Goal: Information Seeking & Learning: Learn about a topic

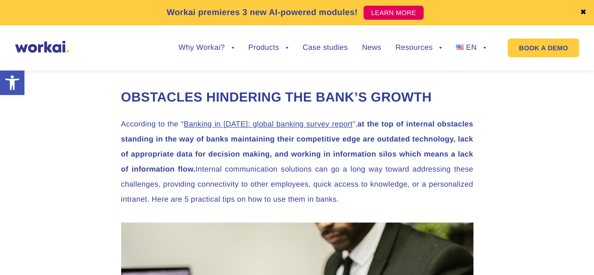
scroll to position [611, 0]
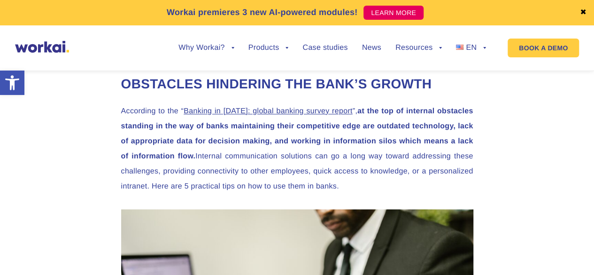
drag, startPoint x: 356, startPoint y: 108, endPoint x: 198, endPoint y: 156, distance: 165.3
click at [198, 156] on p "According to the “ Banking in [DATE]: global banking survey report ”, at the to…" at bounding box center [297, 149] width 352 height 90
click at [415, 152] on p "According to the “ Banking in [DATE]: global banking survey report ”, at the to…" at bounding box center [297, 149] width 352 height 90
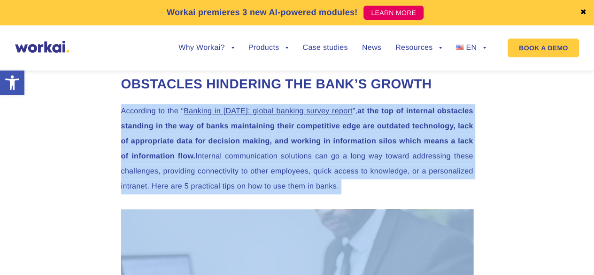
drag, startPoint x: 119, startPoint y: 110, endPoint x: 373, endPoint y: 204, distance: 271.0
copy div "According to the “ Banking in [DATE]: global banking survey report ”, at the to…"
click at [255, 127] on strong "at the top of internal obstacles standing in the way of banks maintaining their…" at bounding box center [297, 133] width 352 height 53
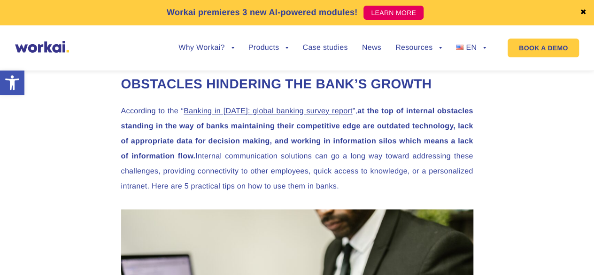
drag, startPoint x: 119, startPoint y: 105, endPoint x: 430, endPoint y: 191, distance: 322.4
copy p "According to the “ Banking in [DATE]: global banking survey report ”, at the to…"
click at [381, 135] on p "According to the “ Banking in [DATE]: global banking survey report ”, at the to…" at bounding box center [297, 149] width 352 height 90
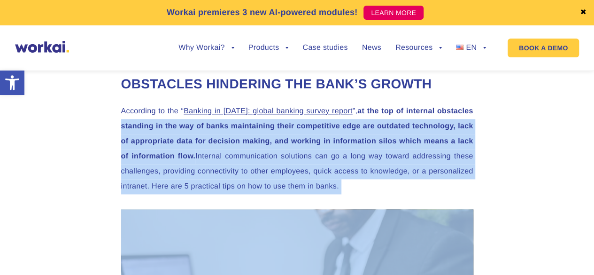
drag, startPoint x: 119, startPoint y: 126, endPoint x: 366, endPoint y: 204, distance: 258.4
click at [260, 152] on p "According to the “ Banking in [DATE]: global banking survey report ”, at the to…" at bounding box center [297, 149] width 352 height 90
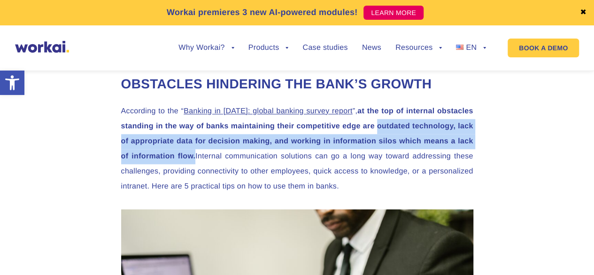
drag, startPoint x: 378, startPoint y: 125, endPoint x: 413, endPoint y: 104, distance: 41.3
click at [195, 157] on strong "at the top of internal obstacles standing in the way of banks maintaining their…" at bounding box center [297, 133] width 352 height 53
copy strong "outdated technology, lack of appropriate data for decision making, and working …"
click at [434, 135] on p "According to the “ Banking in [DATE]: global banking survey report ”, at the to…" at bounding box center [297, 149] width 352 height 90
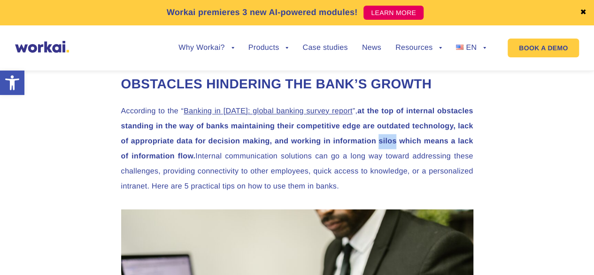
drag, startPoint x: 378, startPoint y: 141, endPoint x: 397, endPoint y: 143, distance: 18.8
click at [397, 143] on strong "at the top of internal obstacles standing in the way of banks maintaining their…" at bounding box center [297, 133] width 352 height 53
click at [397, 145] on div at bounding box center [397, 145] width 0 height 0
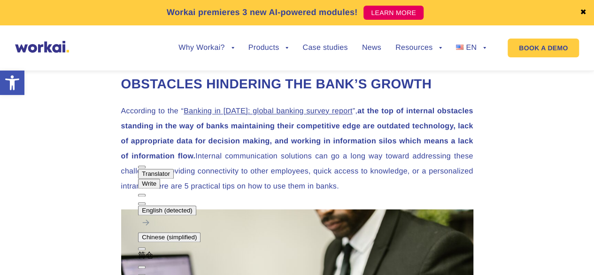
click at [363, 135] on p "According to the “ Banking in [DATE]: global banking survey report ”, at the to…" at bounding box center [297, 149] width 352 height 90
drag, startPoint x: 293, startPoint y: 143, endPoint x: 210, endPoint y: 157, distance: 84.7
click at [197, 158] on strong "at the top of internal obstacles standing in the way of banks maintaining their…" at bounding box center [297, 133] width 352 height 53
copy strong "working in information silos which means a lack of information flow."
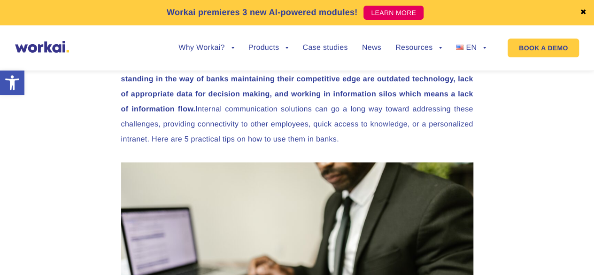
click at [349, 112] on p "According to the “ Banking in [DATE]: global banking survey report ”, at the to…" at bounding box center [297, 102] width 352 height 90
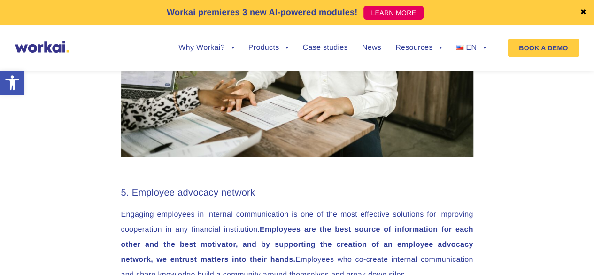
scroll to position [2161, 0]
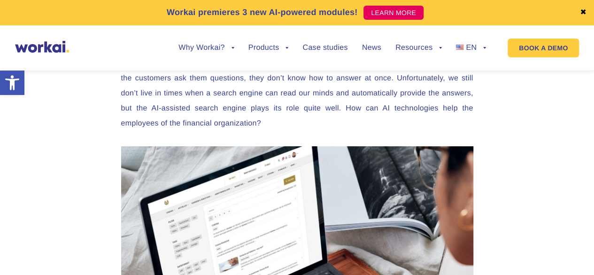
scroll to position [1926, 0]
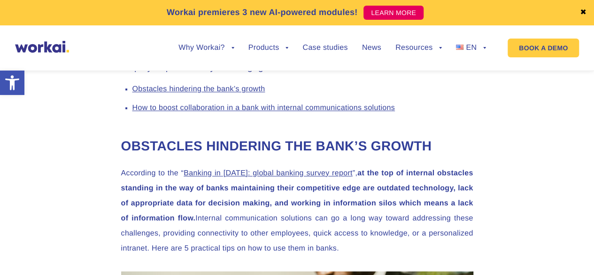
scroll to position [564, 0]
